Goal: Information Seeking & Learning: Compare options

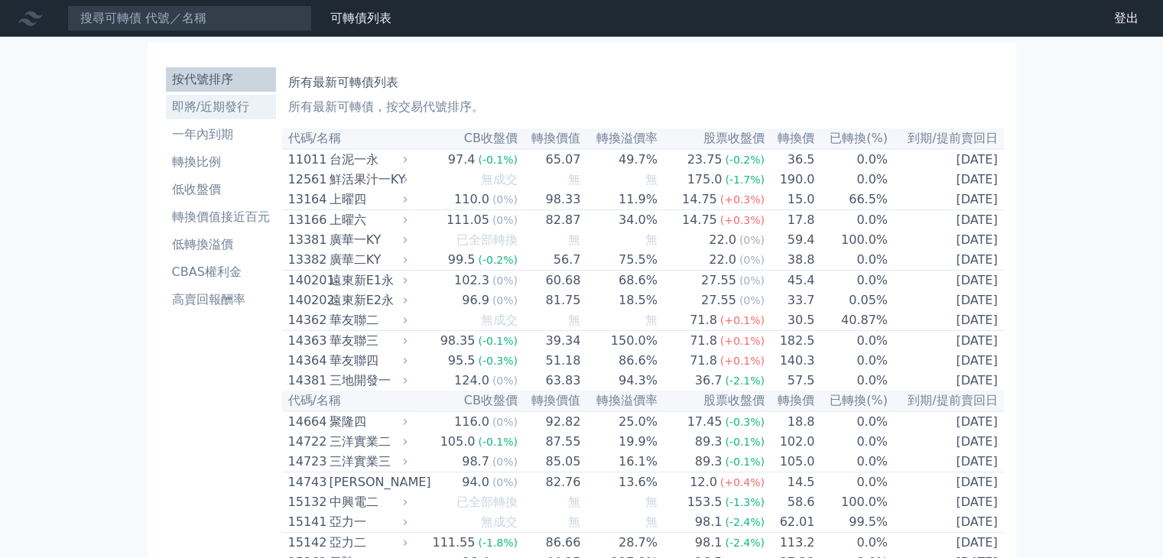
click at [229, 111] on li "即將/近期發行" at bounding box center [221, 107] width 110 height 18
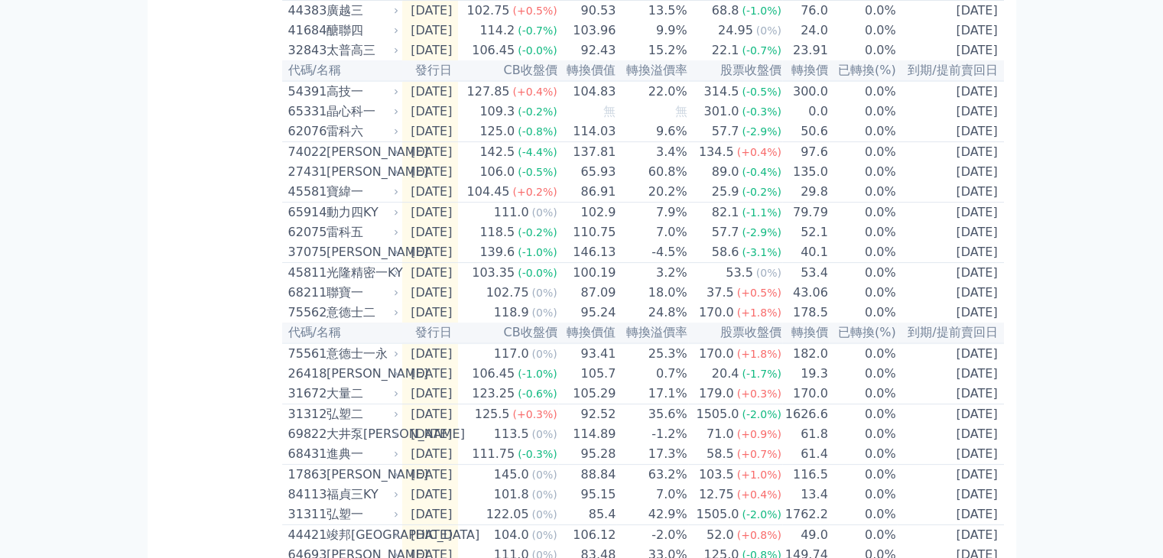
scroll to position [483, 0]
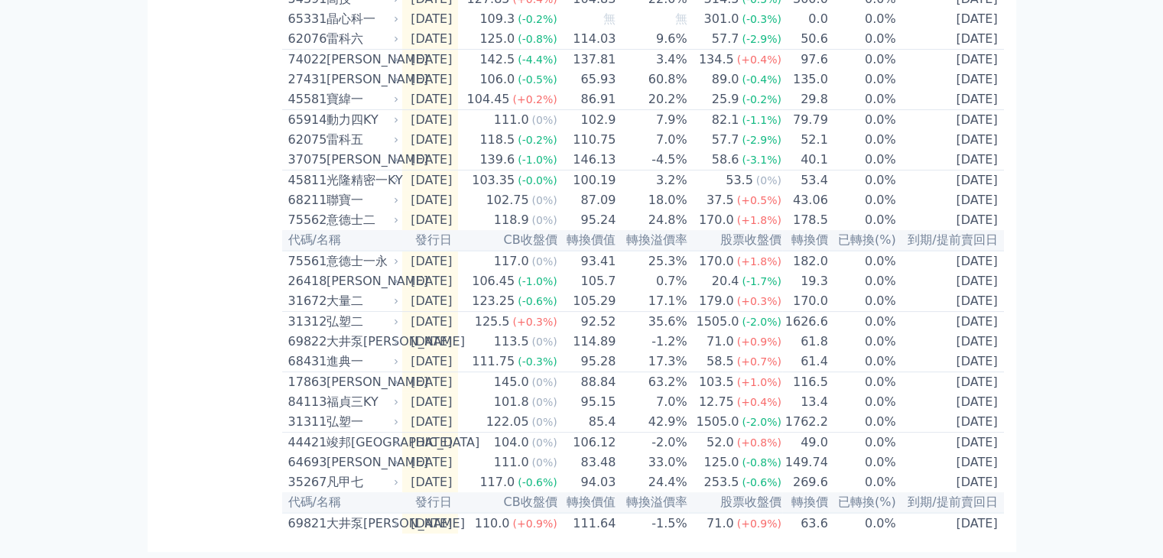
drag, startPoint x: 382, startPoint y: 334, endPoint x: 170, endPoint y: 291, distance: 216.9
click at [170, 291] on div "按代號排序 即將/近期發行 一年內到期 轉換比例 低收盤價 轉換價值接近百元 低轉換溢價 CBAS權利金 高賣回報酬率" at bounding box center [221, 86] width 122 height 896
drag, startPoint x: 186, startPoint y: 264, endPoint x: 135, endPoint y: 227, distance: 63.0
click at [135, 227] on div "可轉債列表 財務數據 可轉債列表 財務數據 登出 登出 按代號排序 即將/近期發行 一年內到期 轉換比例 低收盤價 轉換價值接近百元 低轉換溢價" at bounding box center [581, 67] width 1163 height 981
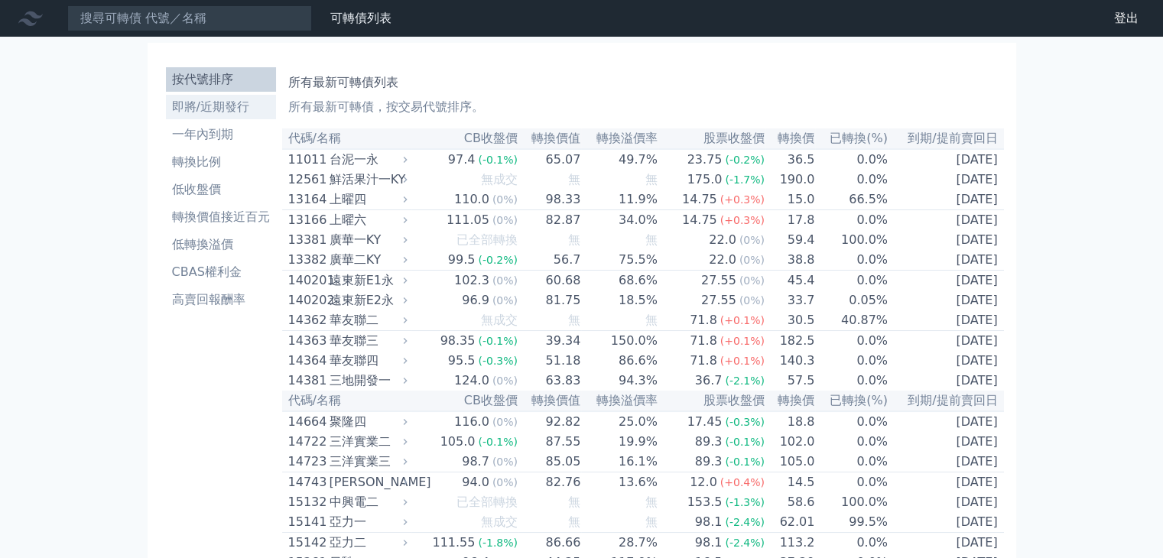
click at [225, 100] on li "即將/近期發行" at bounding box center [221, 107] width 110 height 18
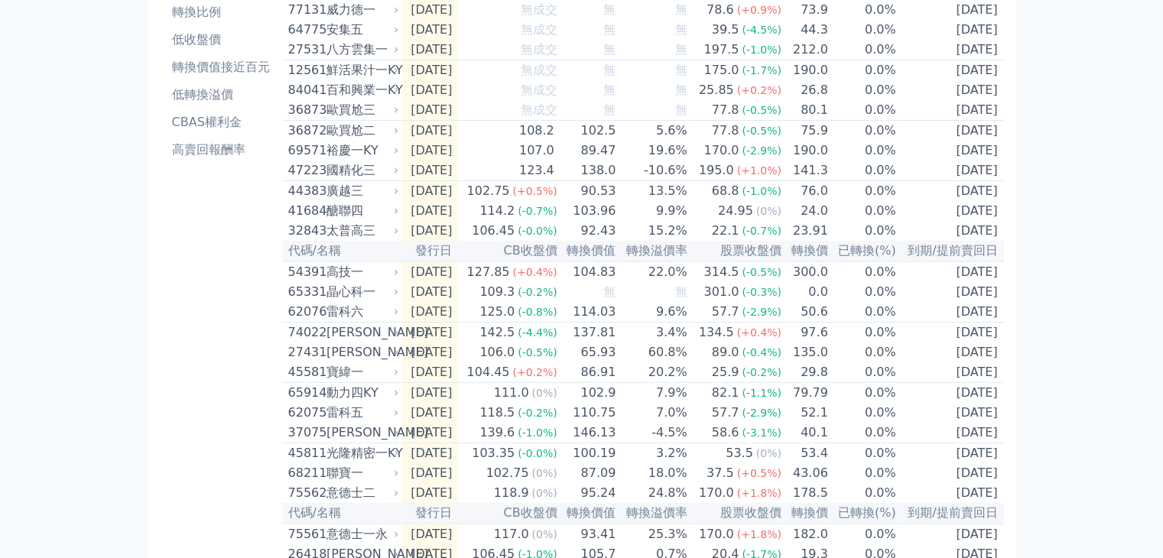
scroll to position [24, 0]
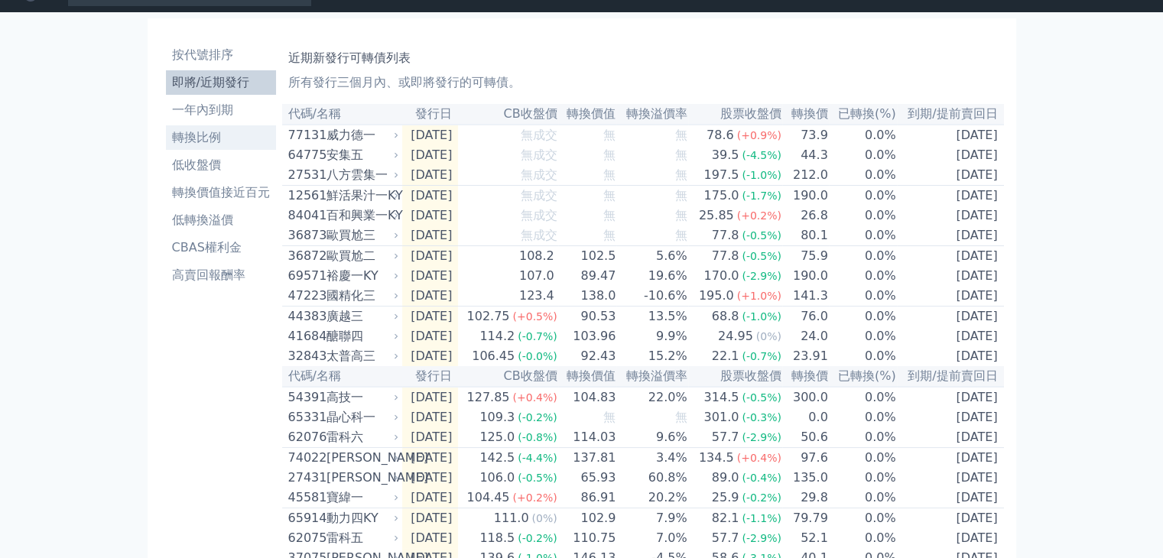
click at [200, 144] on li "轉換比例" at bounding box center [221, 138] width 110 height 18
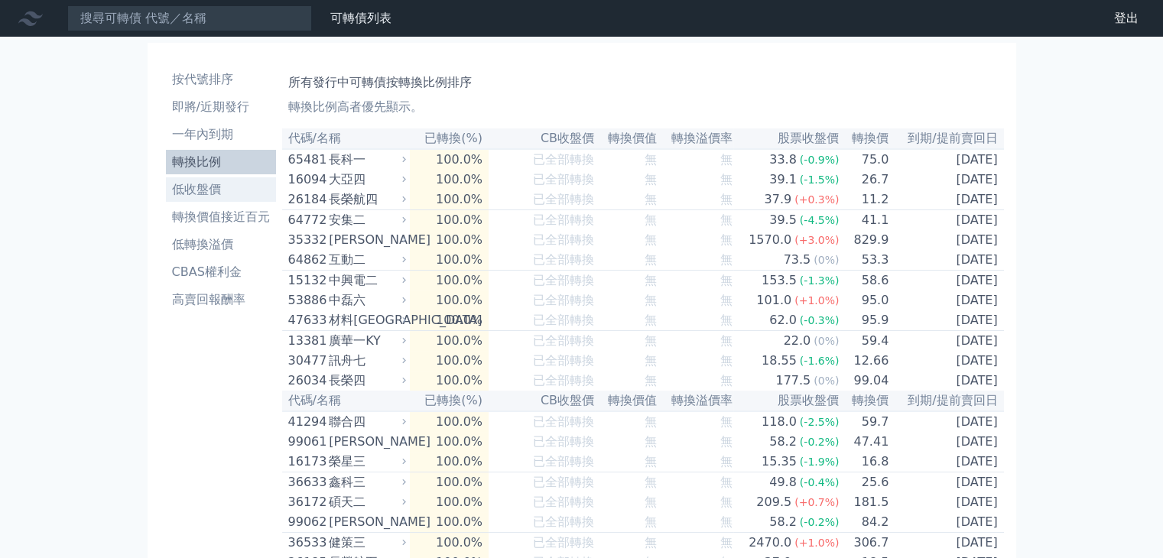
click at [244, 192] on li "低收盤價" at bounding box center [221, 190] width 110 height 18
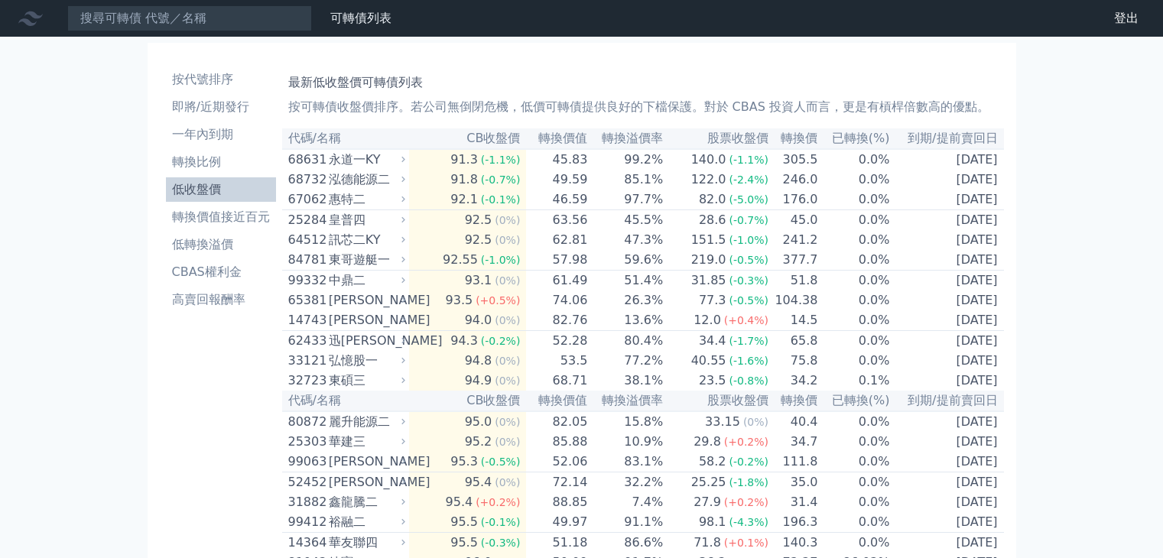
click at [245, 213] on li "轉換價值接近百元" at bounding box center [221, 217] width 110 height 18
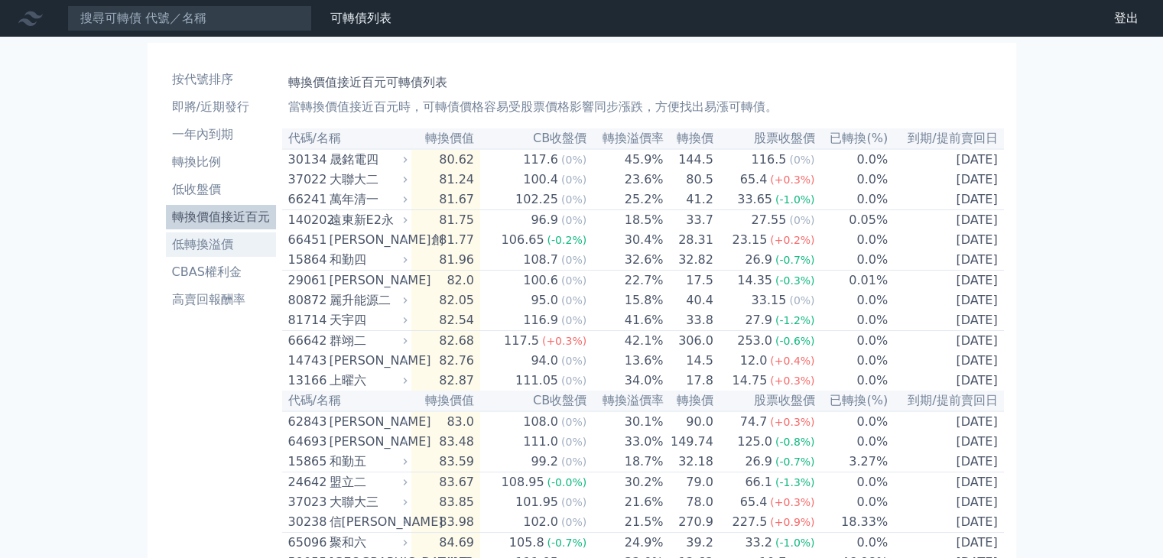
click at [220, 242] on li "低轉換溢價" at bounding box center [221, 245] width 110 height 18
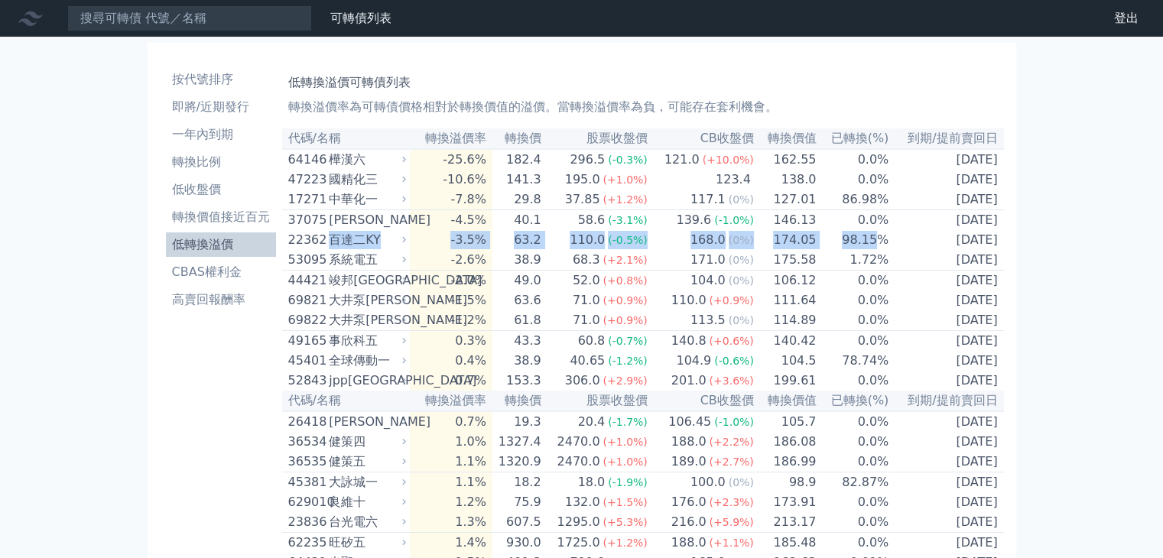
drag, startPoint x: 872, startPoint y: 246, endPoint x: 330, endPoint y: 246, distance: 542.3
click at [330, 246] on tr "22362 百達二KY -3.5% 63.2 110.0 (-0.5%) 168.0 (0%) 174.05 98.15% [DATE]" at bounding box center [643, 240] width 722 height 20
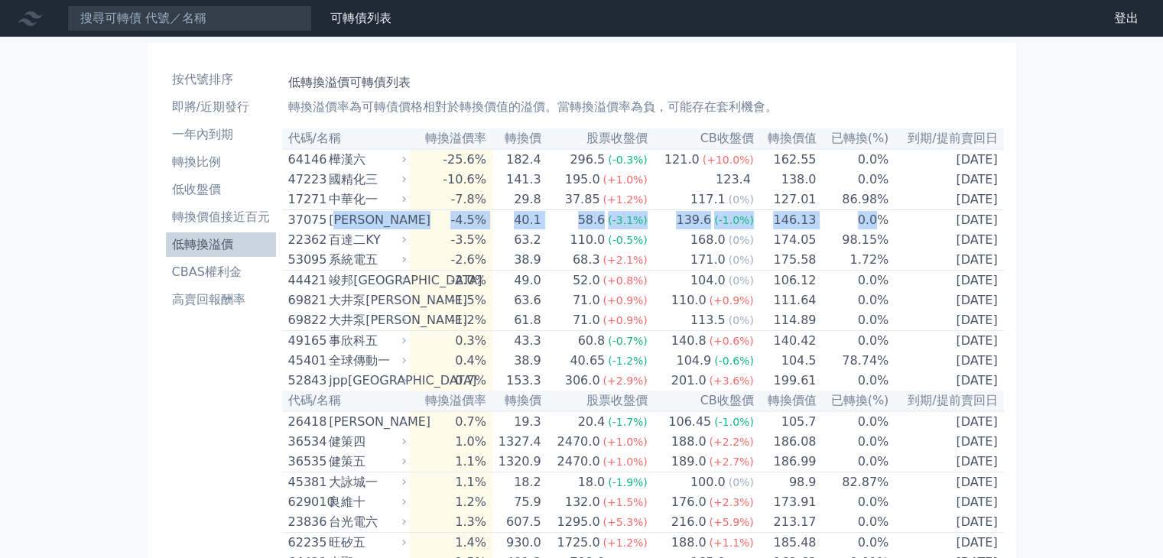
drag, startPoint x: 875, startPoint y: 224, endPoint x: 337, endPoint y: 230, distance: 537.8
click at [337, 230] on tr "37075 [PERSON_NAME] -4.5% 40.1 58.6 (-3.1%) 139.6 (-1.0%) 146.13 0.0% [DATE]" at bounding box center [643, 220] width 722 height 21
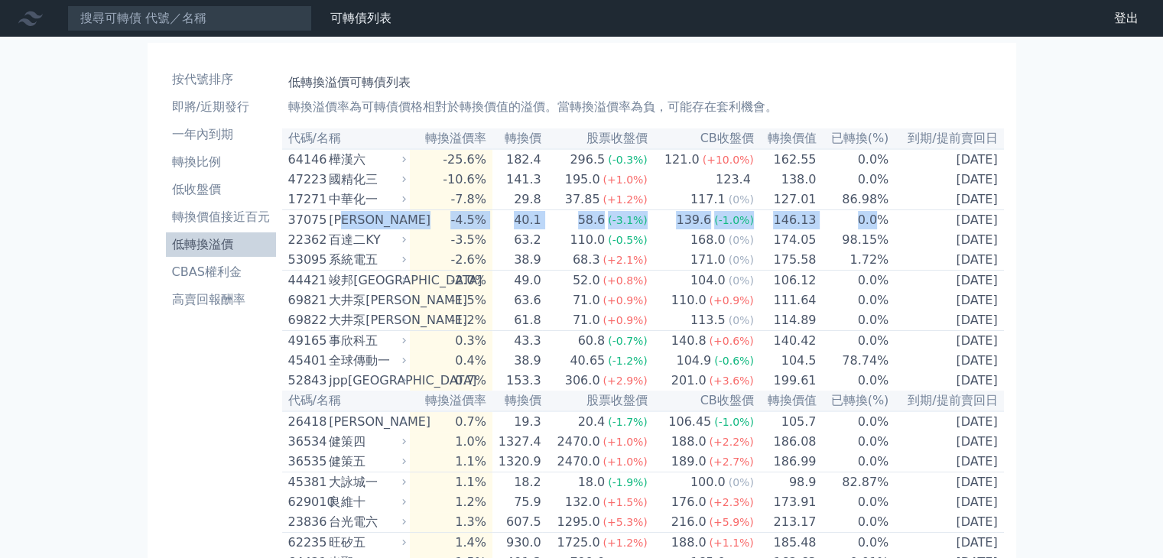
drag, startPoint x: 871, startPoint y: 225, endPoint x: 352, endPoint y: 221, distance: 519.4
click at [352, 221] on tr "37075 [PERSON_NAME] -4.5% 40.1 58.6 (-3.1%) 139.6 (-1.0%) 146.13 0.0% [DATE]" at bounding box center [643, 220] width 722 height 21
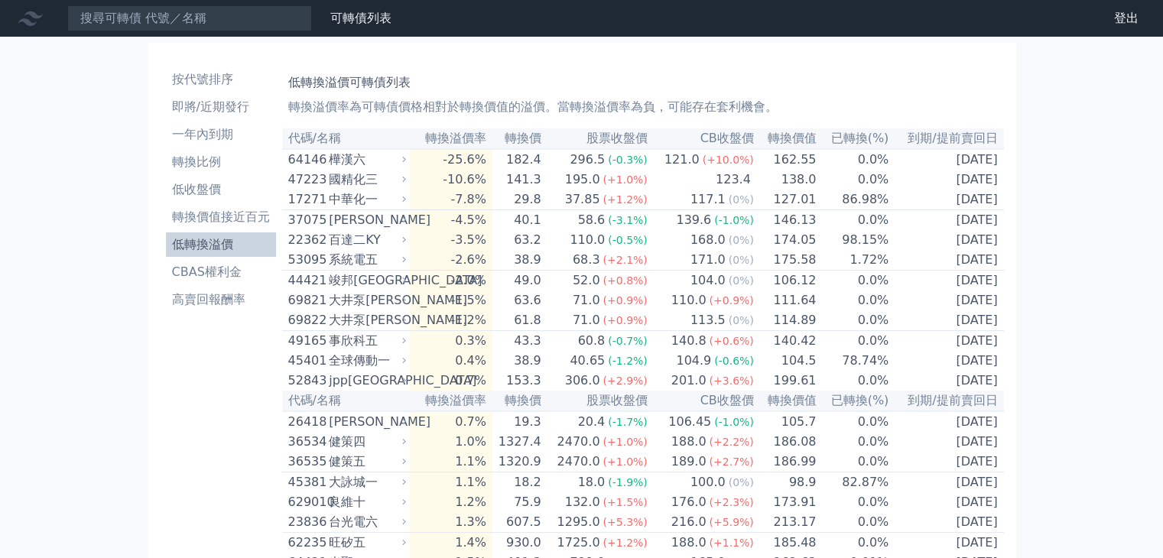
click at [600, 98] on p "轉換溢價率為可轉債價格相對於轉換價值的溢價。當轉換溢價率為負，可能存在套利機會。" at bounding box center [643, 107] width 710 height 18
drag, startPoint x: 978, startPoint y: 168, endPoint x: 437, endPoint y: 162, distance: 541.6
click at [437, 162] on tr "64146 [GEOGRAPHIC_DATA] -25.6% 182.4 296.5 (-0.3%) 121.0 (+10.0%) 162.55 0.0% […" at bounding box center [643, 159] width 722 height 21
click at [844, 93] on div "低轉換溢價可轉債列表 轉換溢價率為可轉債價格相對於轉換價值的溢價。當轉換溢價率為負，可能存在套利機會。" at bounding box center [643, 91] width 710 height 49
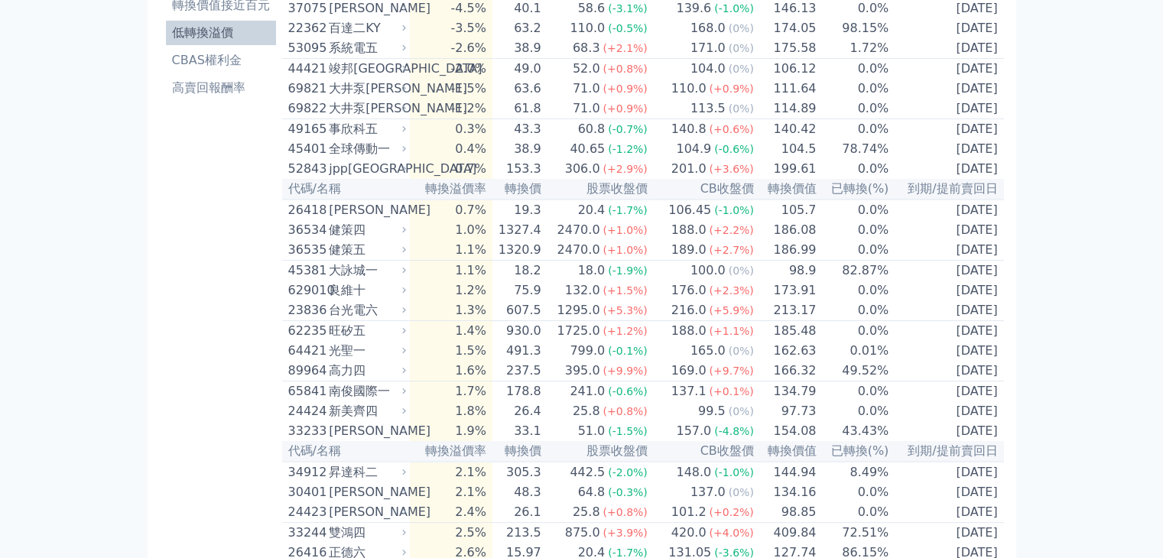
scroll to position [306, 0]
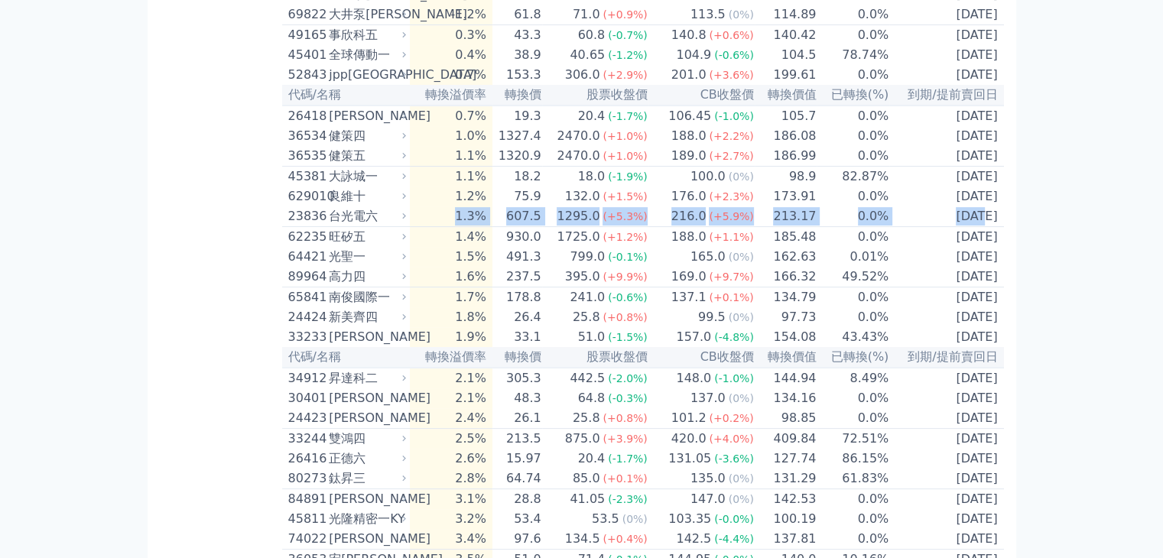
drag, startPoint x: 960, startPoint y: 246, endPoint x: 469, endPoint y: 252, distance: 491.1
click at [469, 227] on tr "23836 台光電六 1.3% 607.5 1295.0 (+5.3%) 216.0 (+5.9%) 213.17 0.0% [DATE]" at bounding box center [643, 217] width 722 height 21
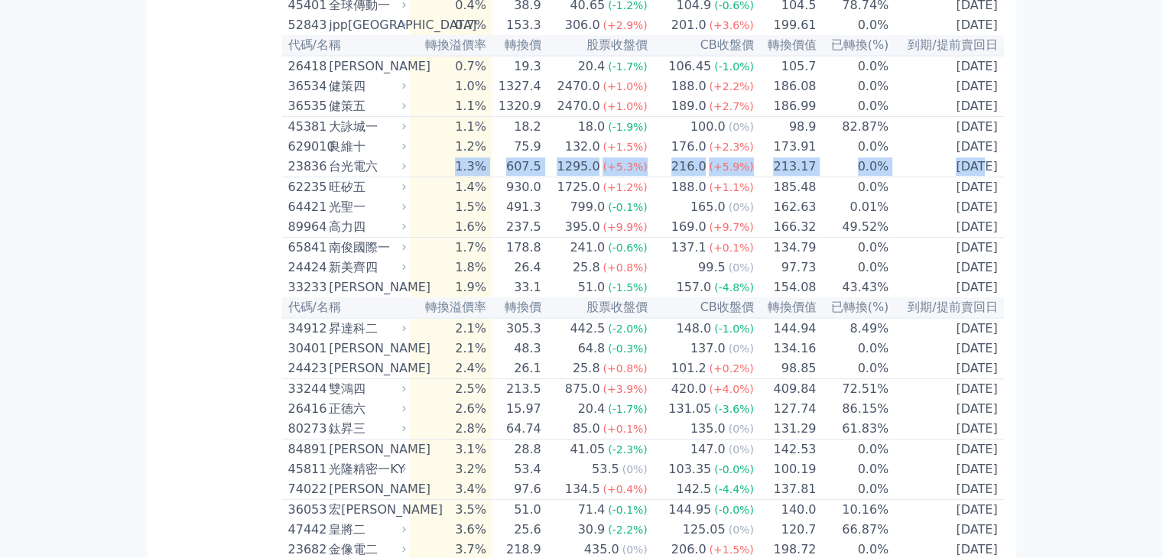
scroll to position [382, 0]
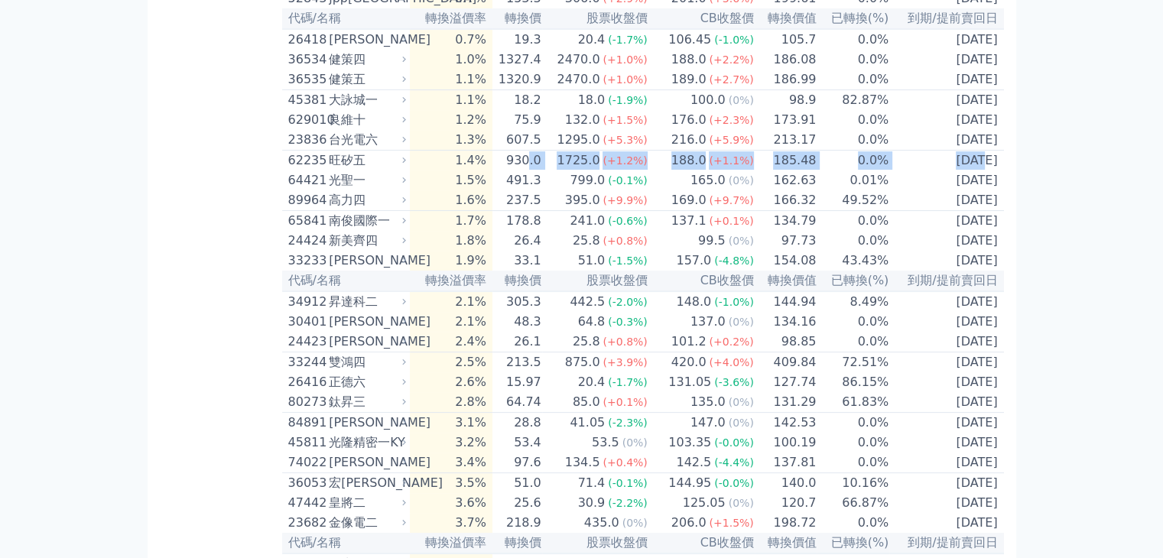
drag, startPoint x: 957, startPoint y: 190, endPoint x: 541, endPoint y: 188, distance: 416.1
click at [540, 171] on tr "62235 旺矽五 1.4% 930.0 1725.0 (+1.2%) 188.0 (+1.1%) 185.48 0.0% [DATE]" at bounding box center [643, 161] width 722 height 21
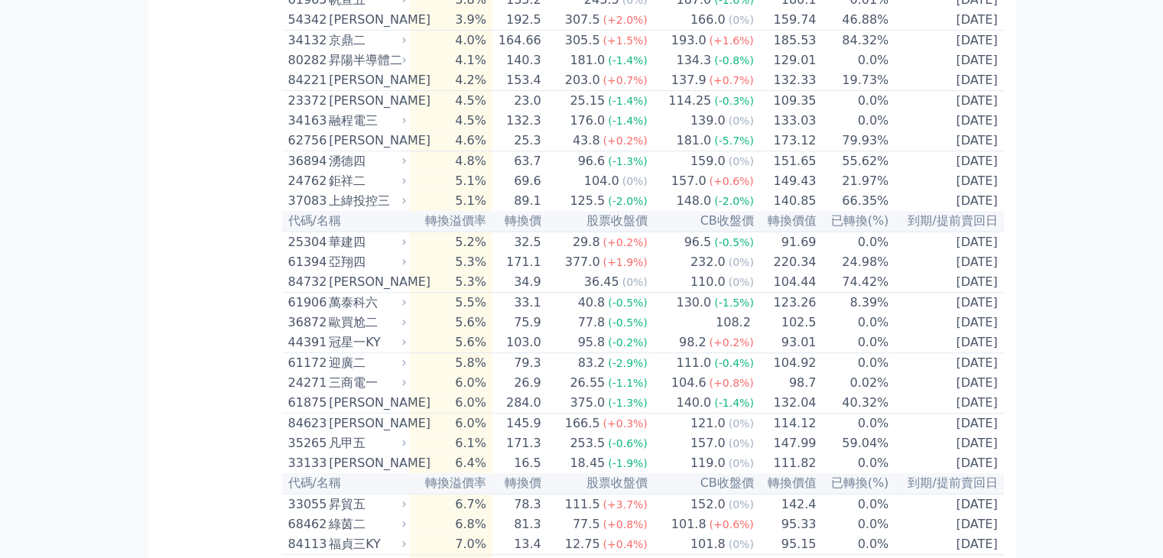
scroll to position [994, 0]
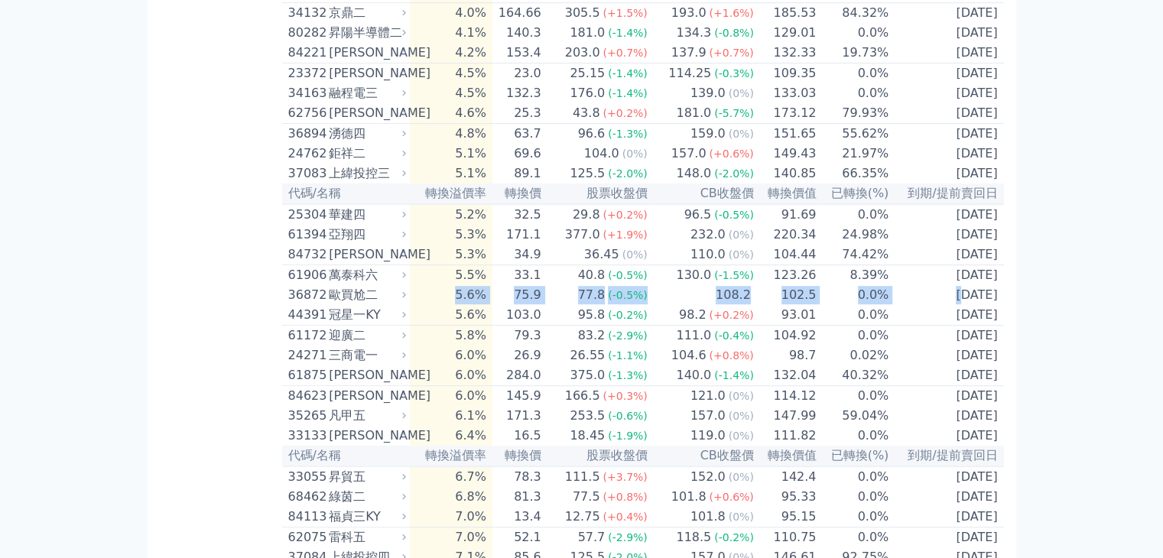
drag, startPoint x: 939, startPoint y: 382, endPoint x: 468, endPoint y: 382, distance: 471.2
click at [468, 305] on tr "36872 歐買尬二 5.6% 75.9 77.8 (-0.5%) 108.2 102.5 0.0% [DATE]" at bounding box center [643, 295] width 722 height 20
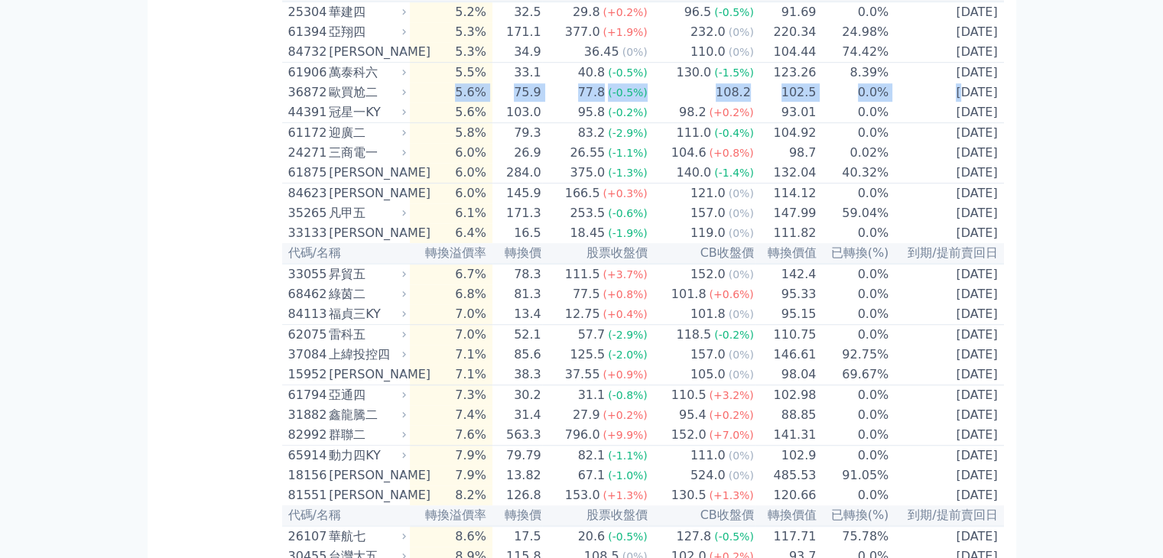
scroll to position [1224, 0]
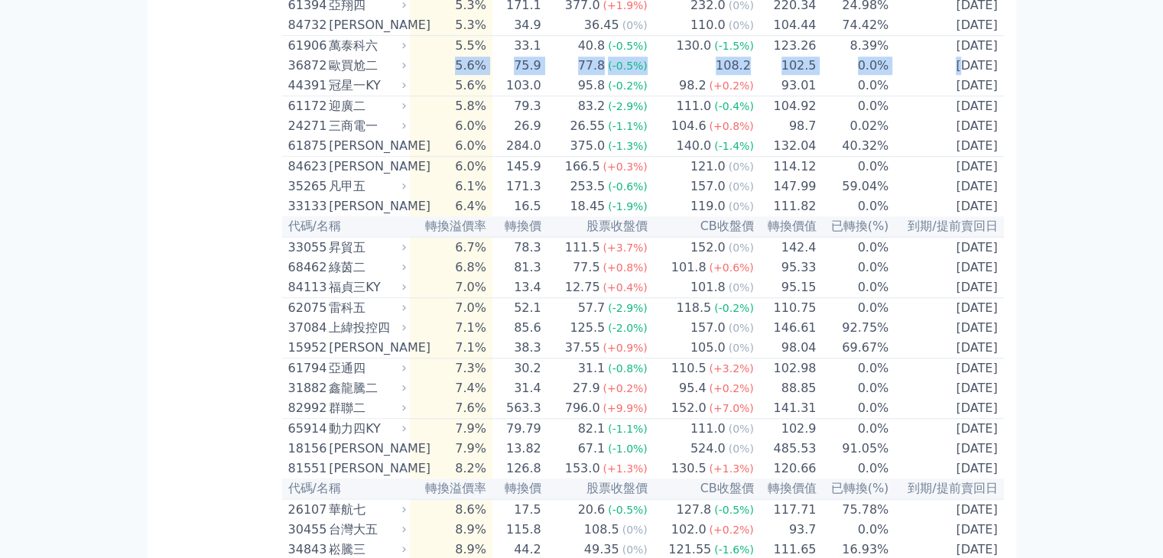
drag, startPoint x: 470, startPoint y: 282, endPoint x: 981, endPoint y: 277, distance: 510.2
click at [981, 197] on tr "35265 凡甲五 6.1% 171.3 253.5 (-0.6%) 157.0 (0%) 147.99 59.04% [DATE]" at bounding box center [643, 187] width 722 height 20
click at [981, 197] on td "[DATE]" at bounding box center [947, 187] width 114 height 20
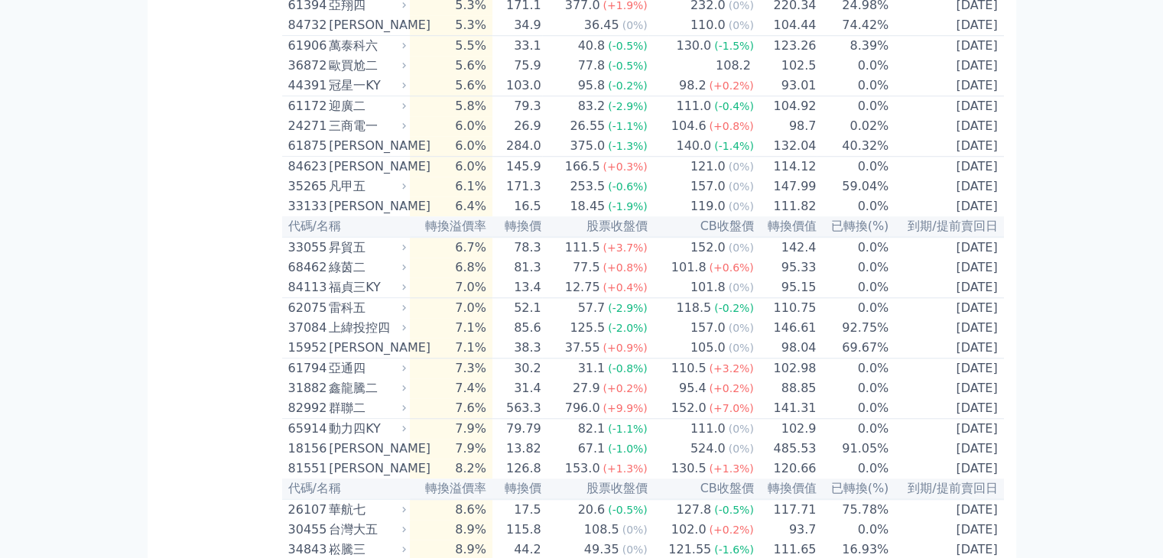
drag, startPoint x: 981, startPoint y: 277, endPoint x: 600, endPoint y: 284, distance: 381.0
click at [600, 197] on tr "35265 凡甲五 6.1% 171.3 253.5 (-0.6%) 157.0 (0%) 147.99 59.04% [DATE]" at bounding box center [643, 187] width 722 height 20
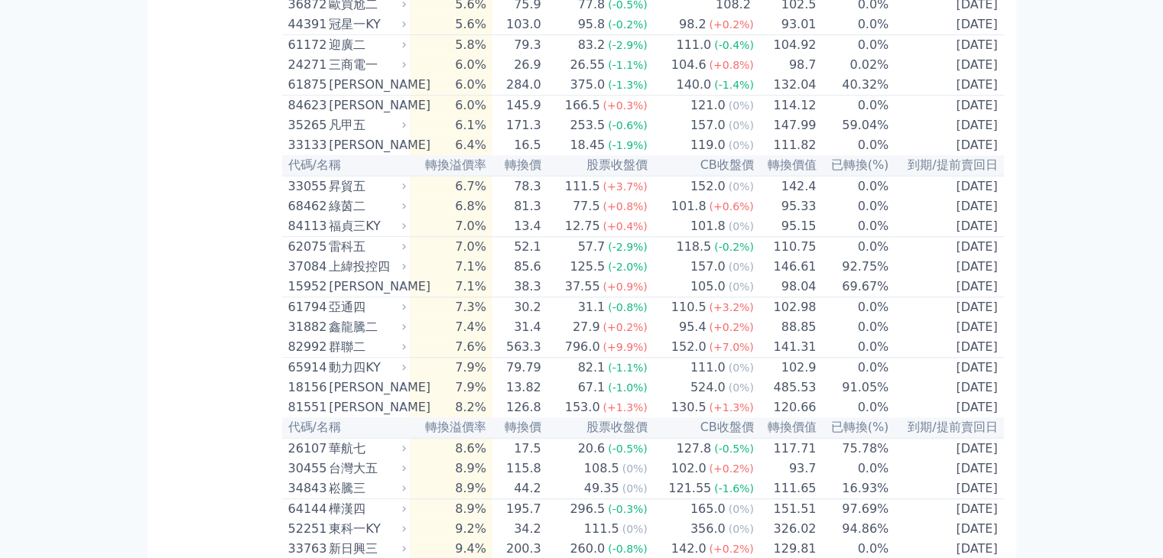
scroll to position [1377, 0]
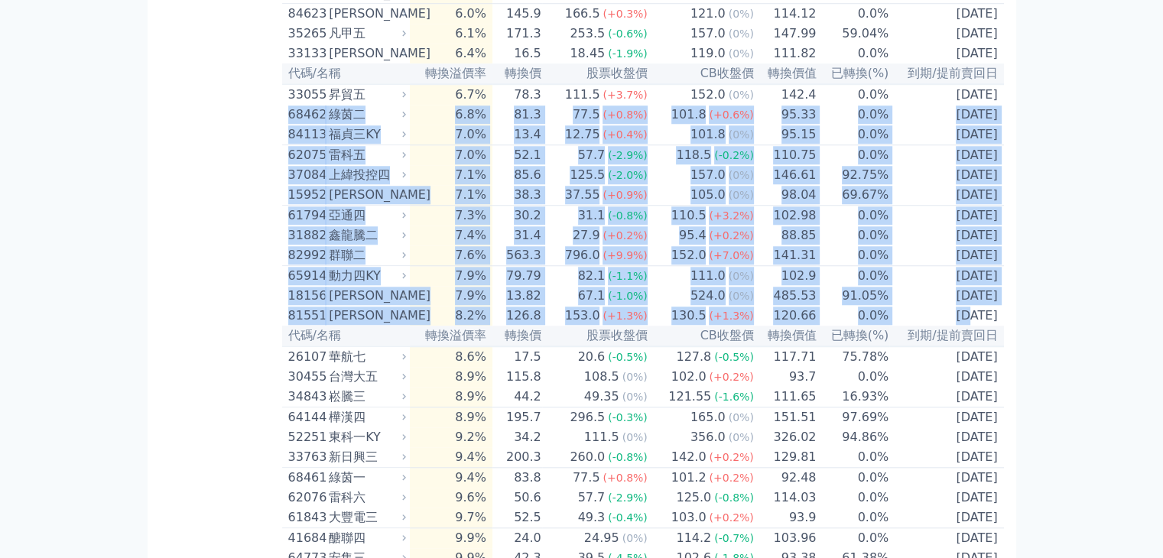
drag, startPoint x: 970, startPoint y: 194, endPoint x: 942, endPoint y: 428, distance: 235.0
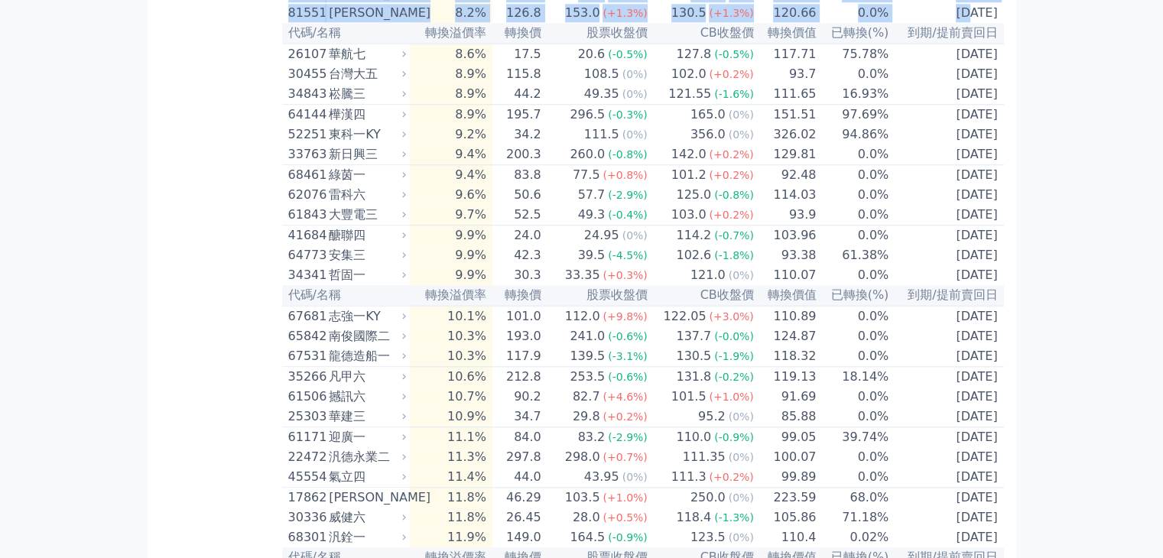
scroll to position [1683, 0]
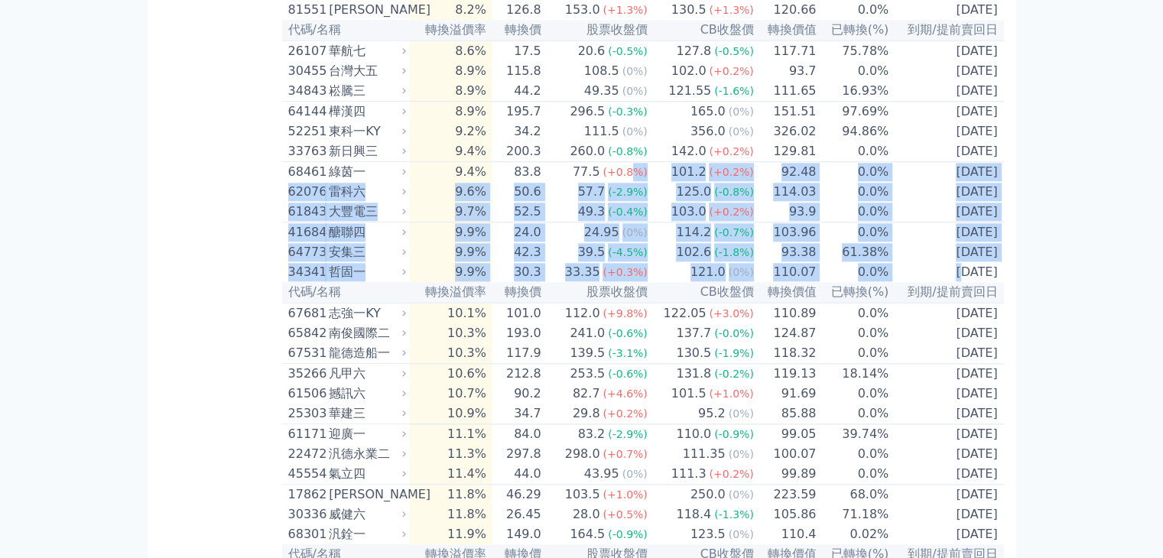
drag, startPoint x: 940, startPoint y: 408, endPoint x: 633, endPoint y: 291, distance: 328.3
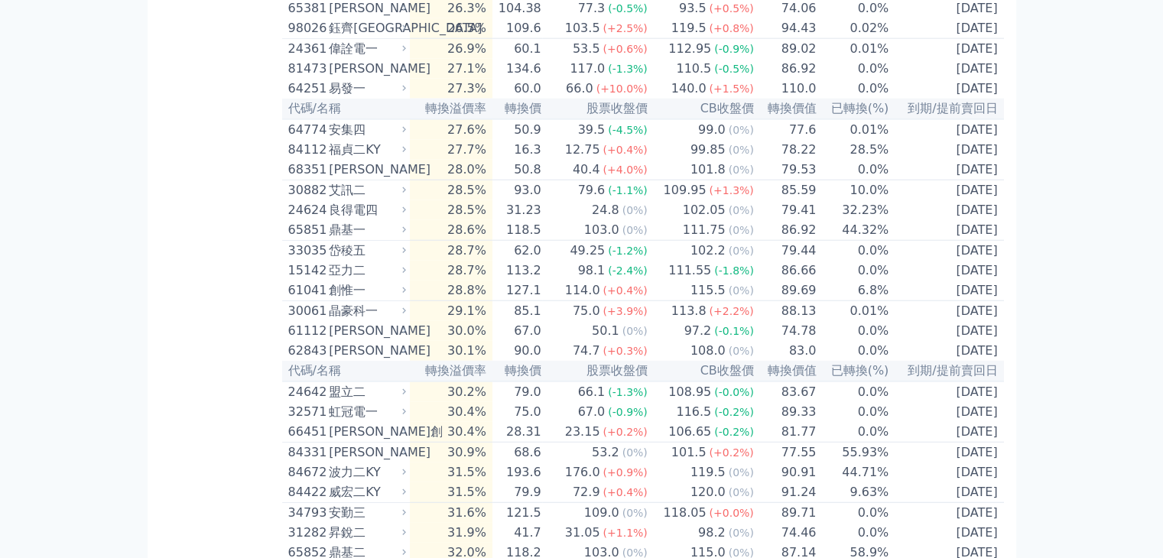
scroll to position [3978, 0]
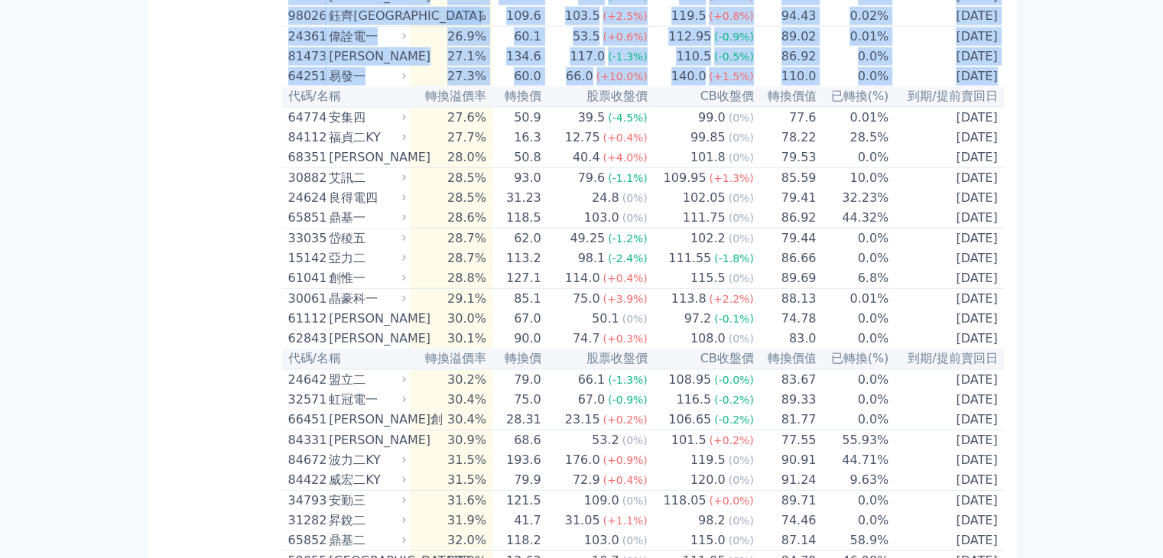
drag, startPoint x: 972, startPoint y: 360, endPoint x: 463, endPoint y: 130, distance: 558.7
click at [463, 130] on table "代碼/名稱 轉換溢價率 轉換價 股票收盤價 CB收盤價 轉換價值 已轉換(%) 到期/提前賣回日 64146 [GEOGRAPHIC_DATA] -25.6%…" at bounding box center [643, 500] width 722 height 8699
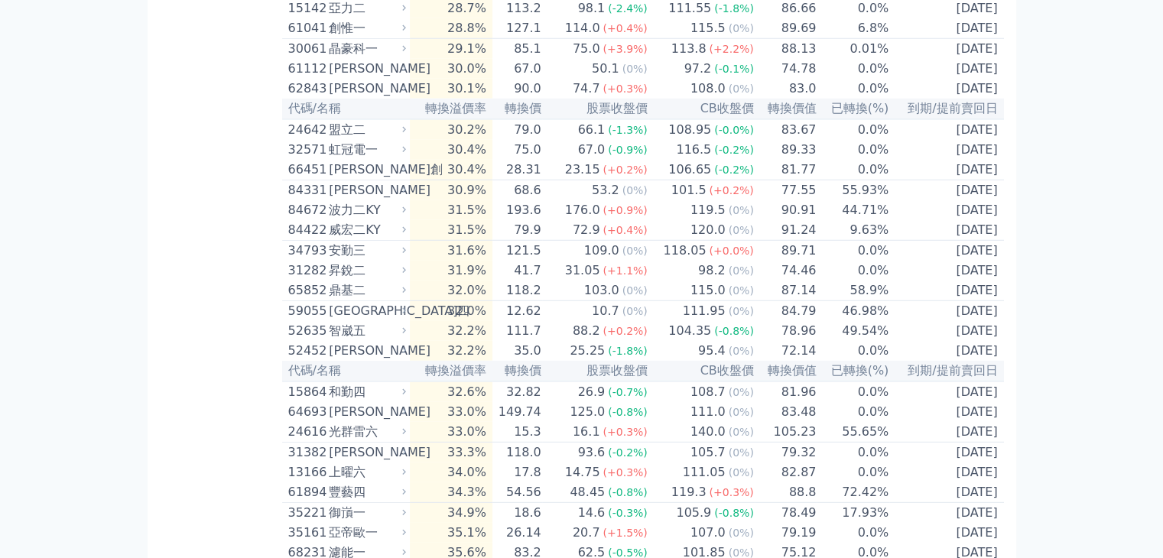
scroll to position [4284, 0]
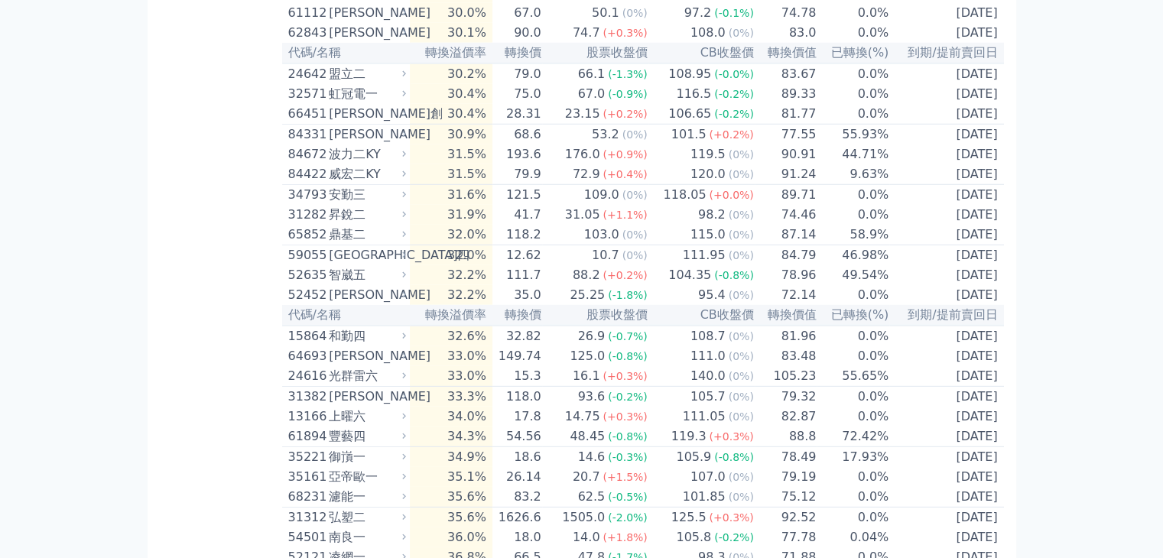
drag, startPoint x: 988, startPoint y: 327, endPoint x: 632, endPoint y: 166, distance: 391.0
click at [633, 184] on table "代碼/名稱 轉換溢價率 轉換價 股票收盤價 CB收盤價 轉換價值 已轉換(%) 到期/提前賣回日 64146 [GEOGRAPHIC_DATA] -25.6%…" at bounding box center [643, 194] width 722 height 8699
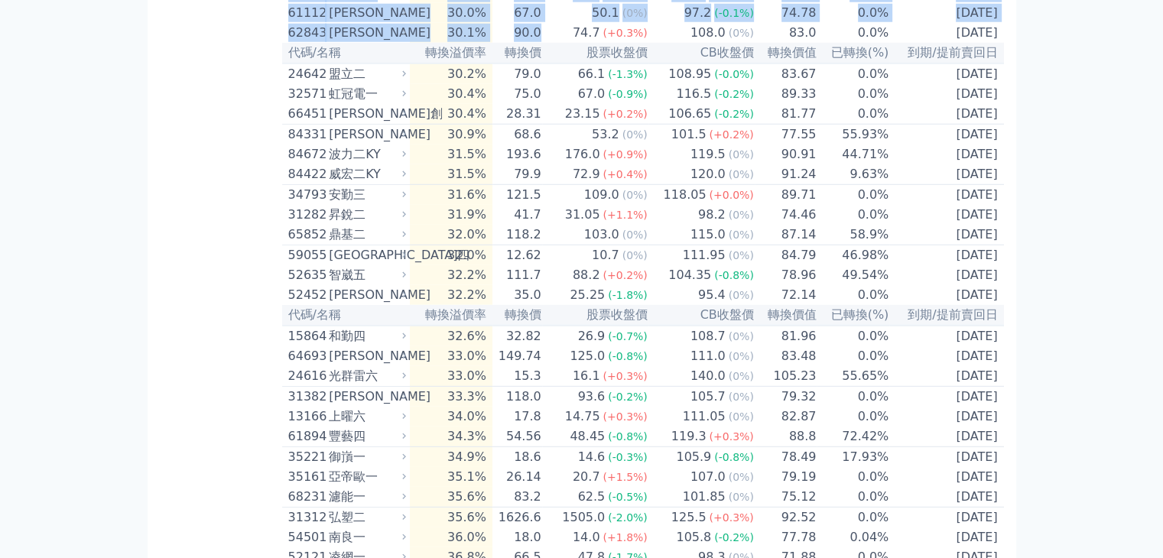
drag, startPoint x: 939, startPoint y: 113, endPoint x: 562, endPoint y: 333, distance: 436.4
click at [562, 333] on table "代碼/名稱 轉換溢價率 轉換價 股票收盤價 CB收盤價 轉換價值 已轉換(%) 到期/提前賣回日 64146 [GEOGRAPHIC_DATA] -25.6%…" at bounding box center [643, 194] width 722 height 8699
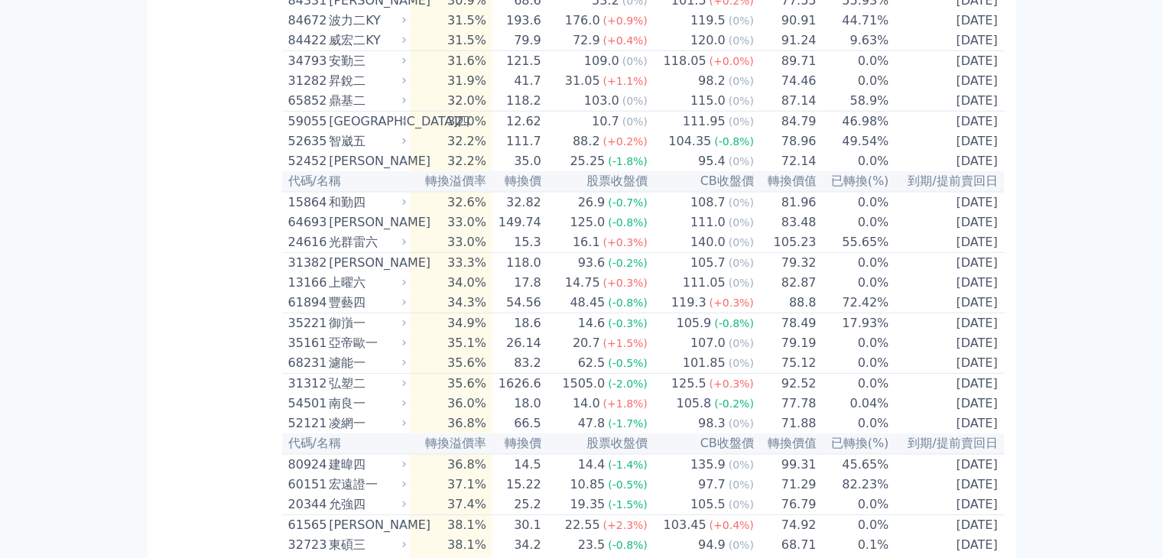
scroll to position [4437, 0]
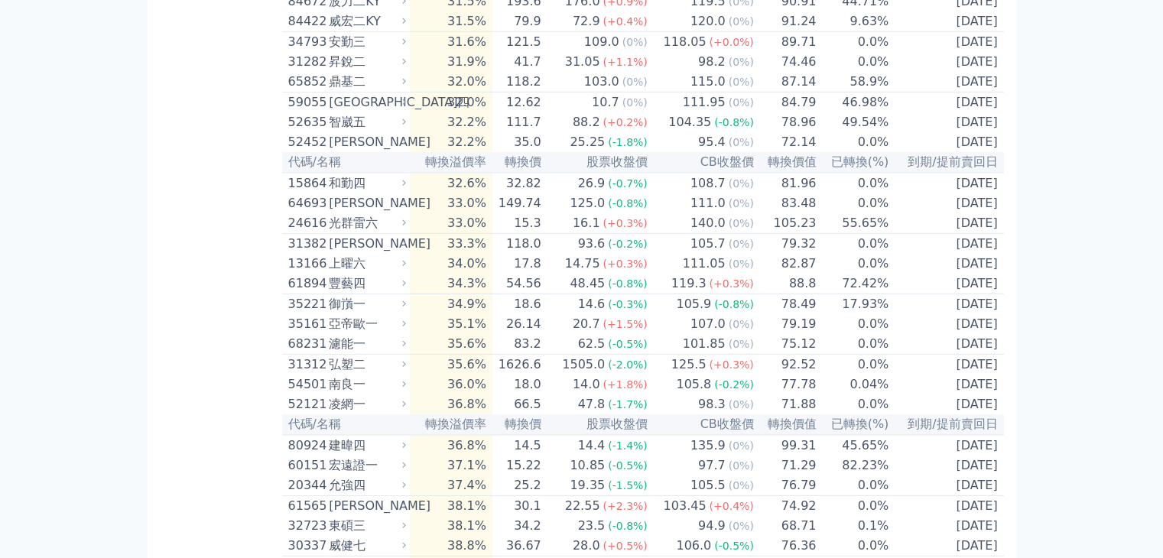
drag, startPoint x: 457, startPoint y: 145, endPoint x: 1008, endPoint y: 141, distance: 550.8
click at [1011, 142] on div "按代號排序 即將/近期發行 一年內到期 轉換比例 低收盤價 轉換價值接近百元 低轉換溢價 CBAS權利金 高賣回報酬率 低轉換溢價可轉債列表 轉換溢價率為可轉…" at bounding box center [582, 8] width 869 height 8804
drag, startPoint x: 1002, startPoint y: 144, endPoint x: 412, endPoint y: 150, distance: 589.8
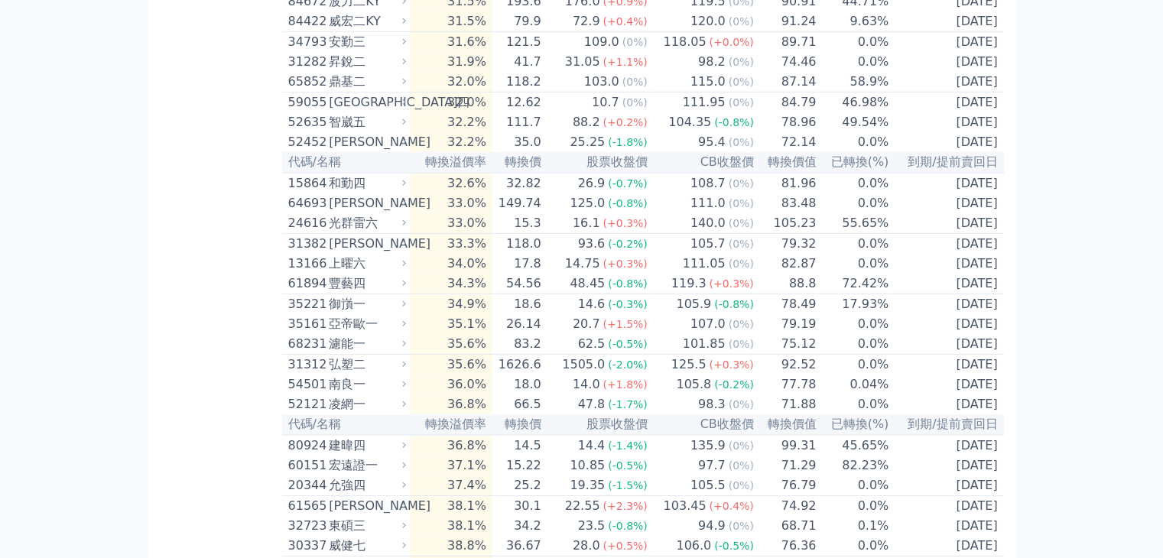
scroll to position [4590, 0]
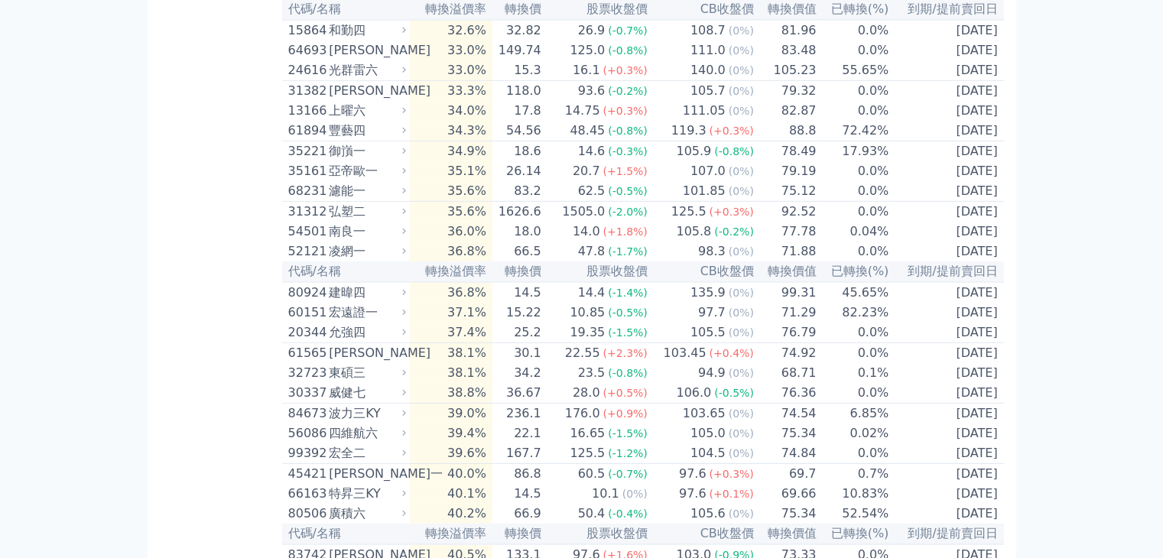
drag, startPoint x: 475, startPoint y: 93, endPoint x: 880, endPoint y: 246, distance: 432.6
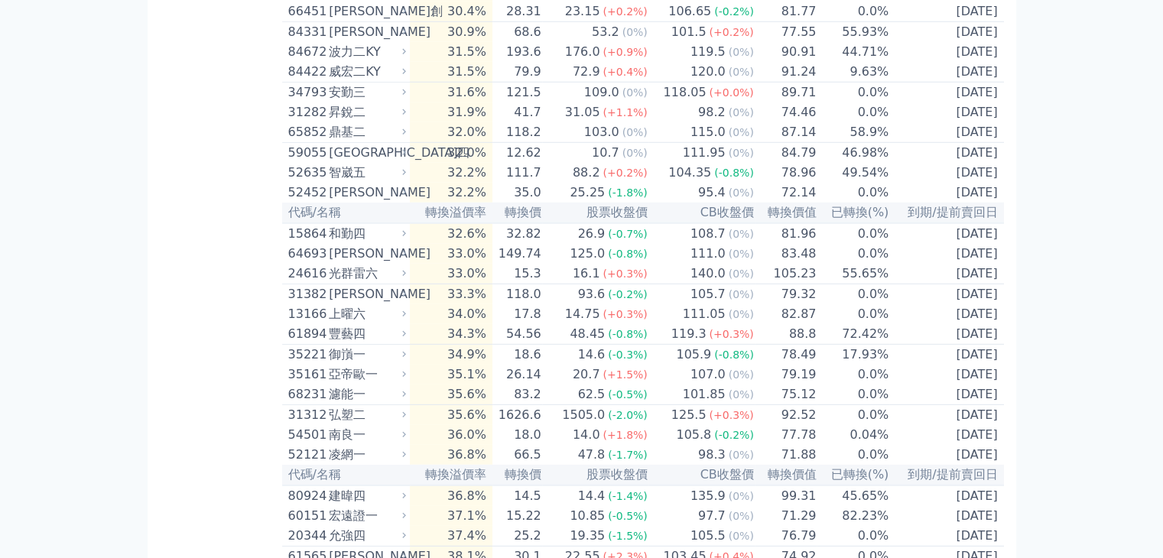
scroll to position [4360, 0]
